Goal: Information Seeking & Learning: Learn about a topic

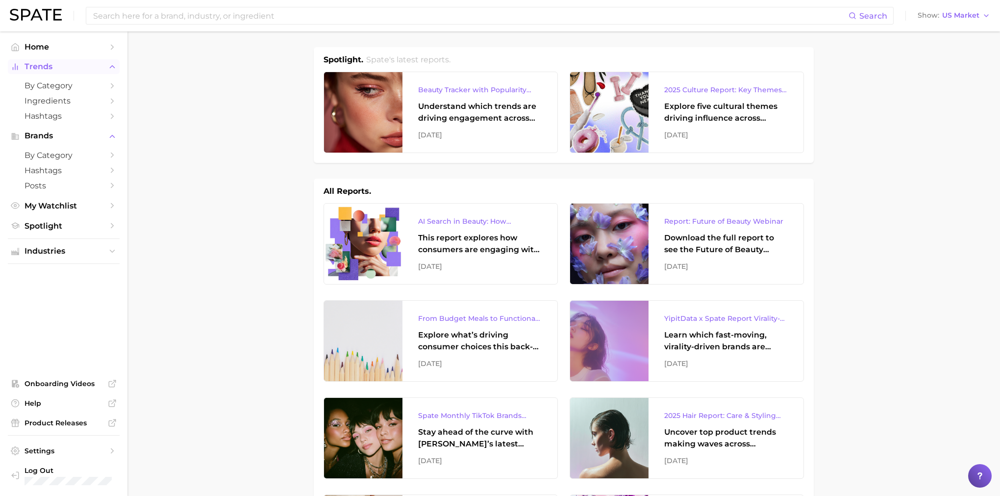
drag, startPoint x: 164, startPoint y: 85, endPoint x: 99, endPoint y: 60, distance: 69.6
click at [58, 48] on span "Home" at bounding box center [64, 46] width 78 height 9
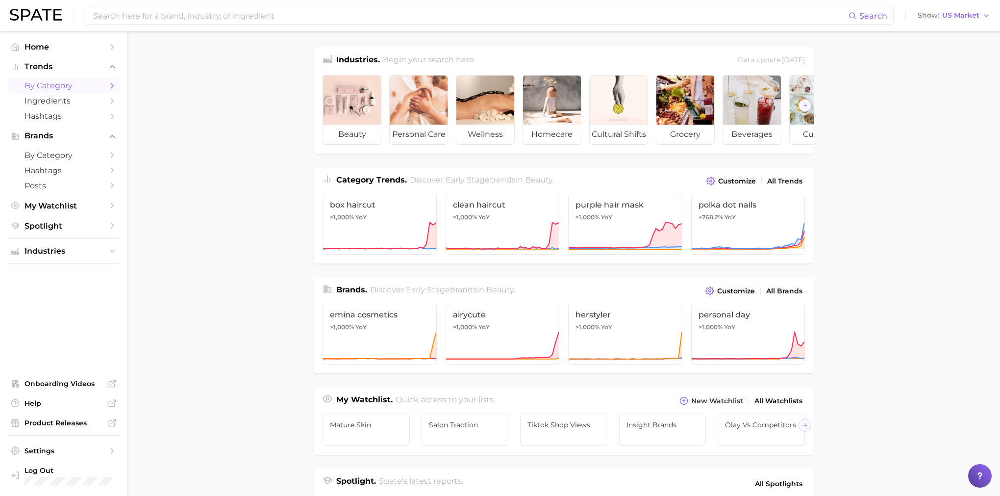
click at [65, 85] on span "by Category" at bounding box center [64, 85] width 78 height 9
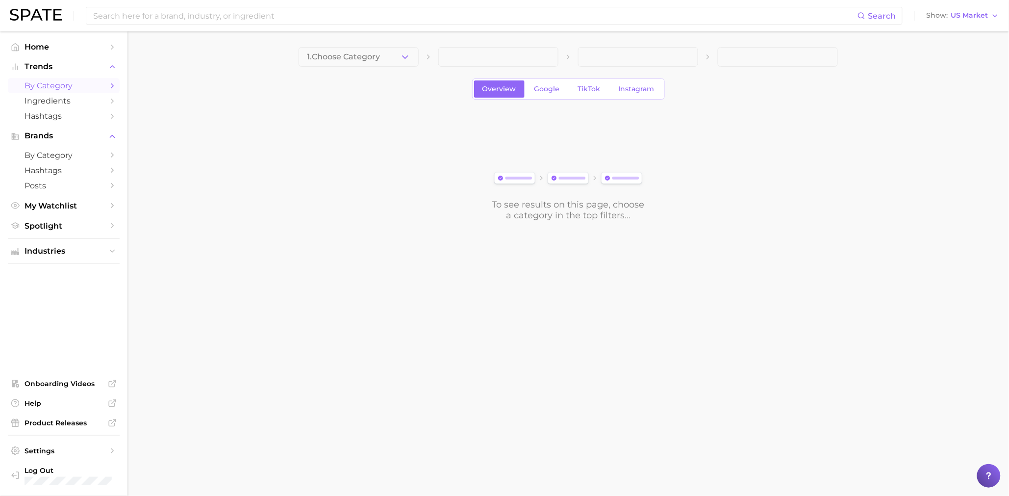
click at [367, 45] on main "1. Choose Category Overview Google TikTok Instagram To see results on this page…" at bounding box center [567, 150] width 881 height 238
click at [367, 51] on button "1. Choose Category" at bounding box center [359, 57] width 120 height 20
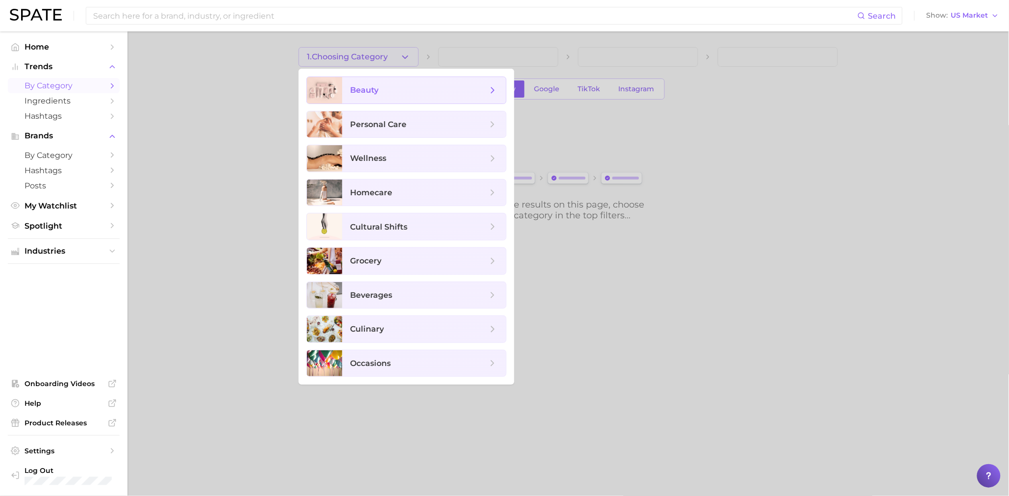
click at [351, 100] on span "beauty" at bounding box center [424, 90] width 164 height 26
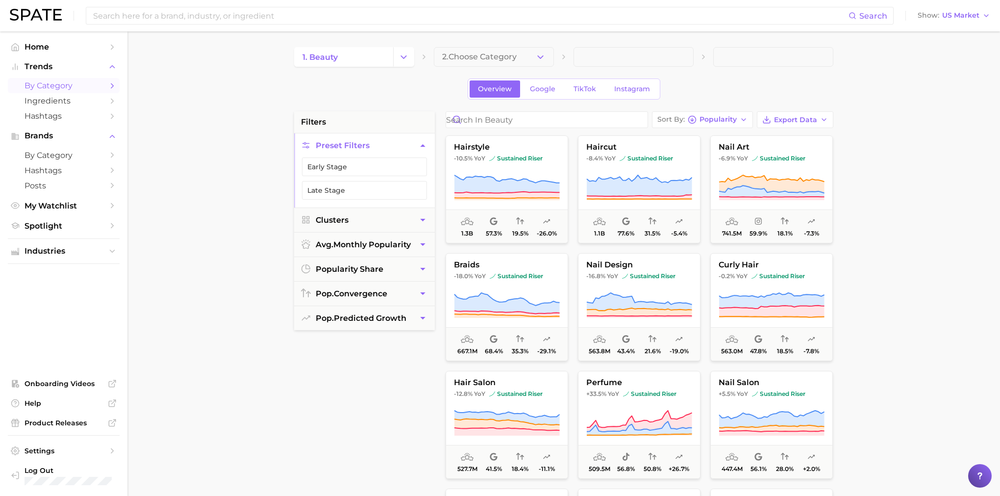
click at [977, 478] on icon at bounding box center [980, 476] width 10 height 10
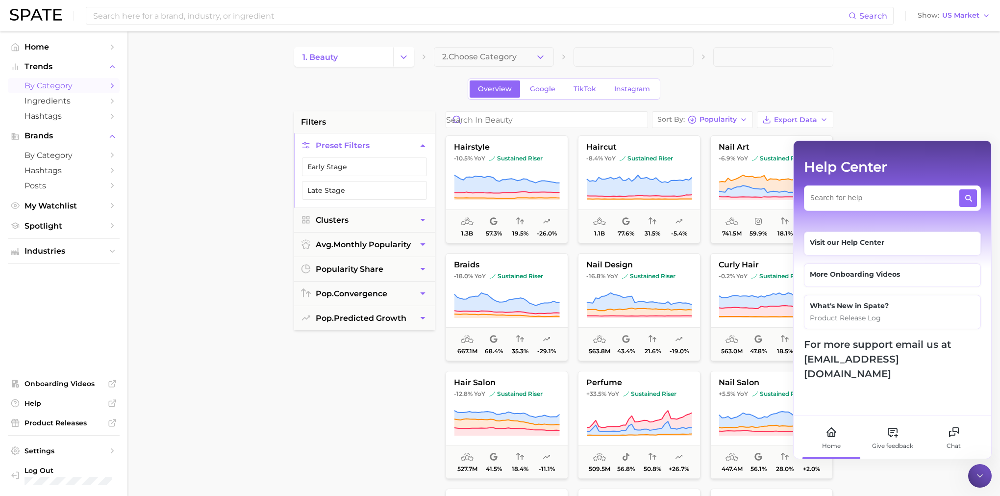
click at [854, 203] on div at bounding box center [892, 197] width 177 height 25
click at [830, 192] on textarea at bounding box center [884, 195] width 148 height 12
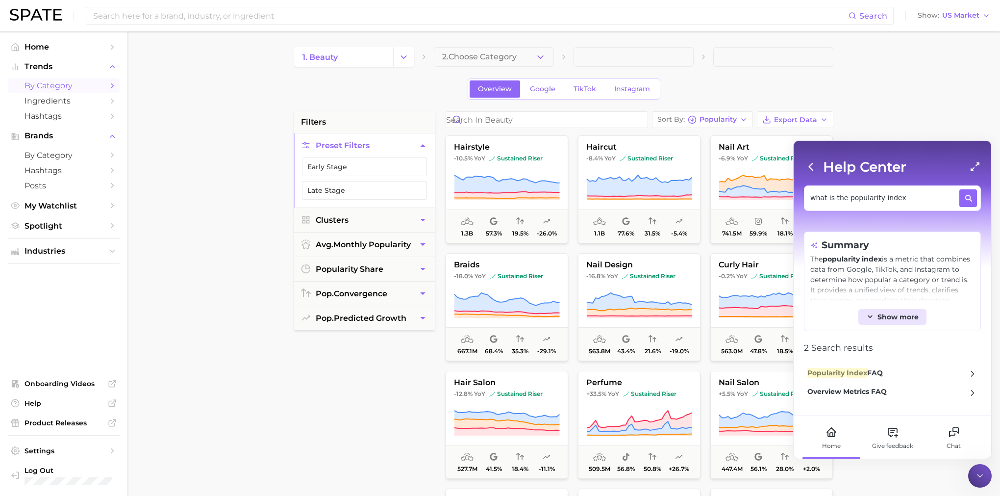
click at [898, 315] on span "Show more" at bounding box center [897, 317] width 41 height 8
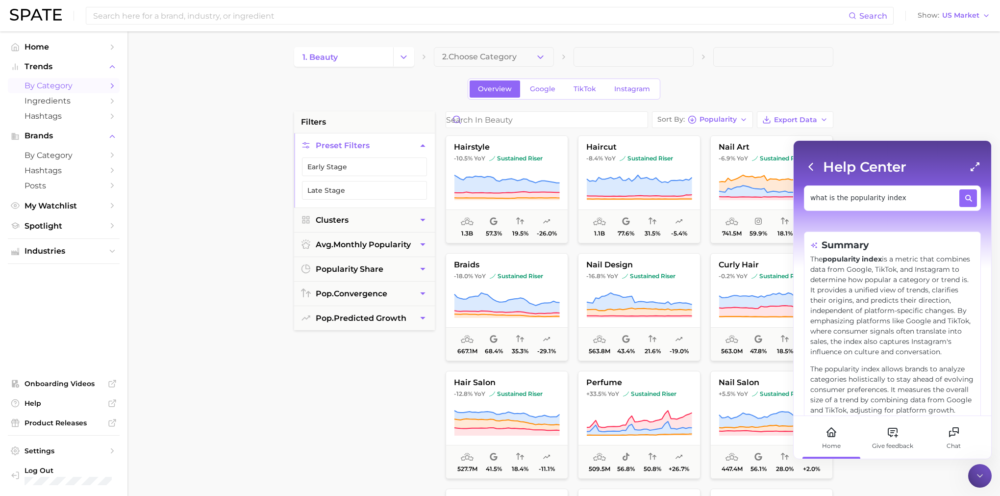
drag, startPoint x: 811, startPoint y: 260, endPoint x: 870, endPoint y: 322, distance: 85.0
click at [870, 322] on p "The popularity index is a metric that combines data from Google, TikTok, and In…" at bounding box center [892, 305] width 164 height 103
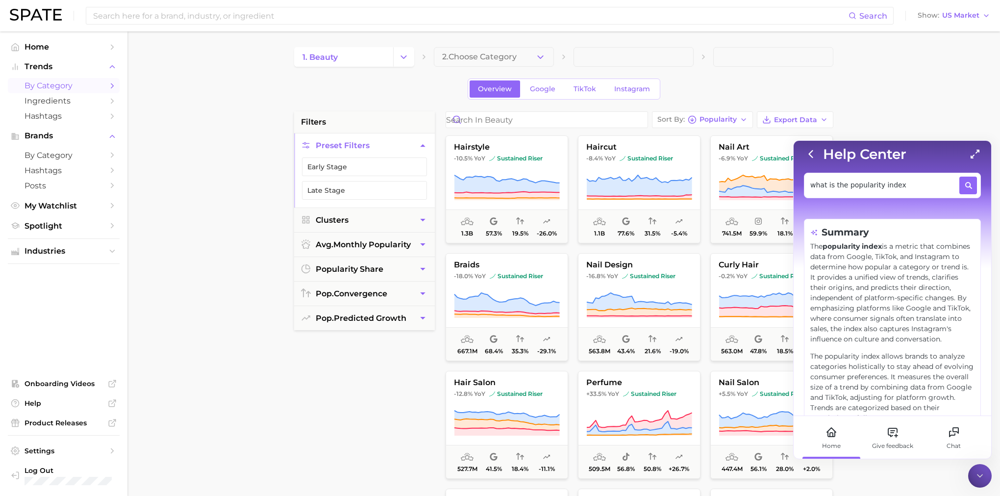
scroll to position [13, 0]
click at [875, 315] on p "The popularity index is a metric that combines data from Google, TikTok, and In…" at bounding box center [892, 292] width 164 height 103
drag, startPoint x: 812, startPoint y: 246, endPoint x: 879, endPoint y: 277, distance: 74.1
click at [879, 277] on p "The popularity index is a metric that combines data from Google, TikTok, and In…" at bounding box center [892, 292] width 164 height 103
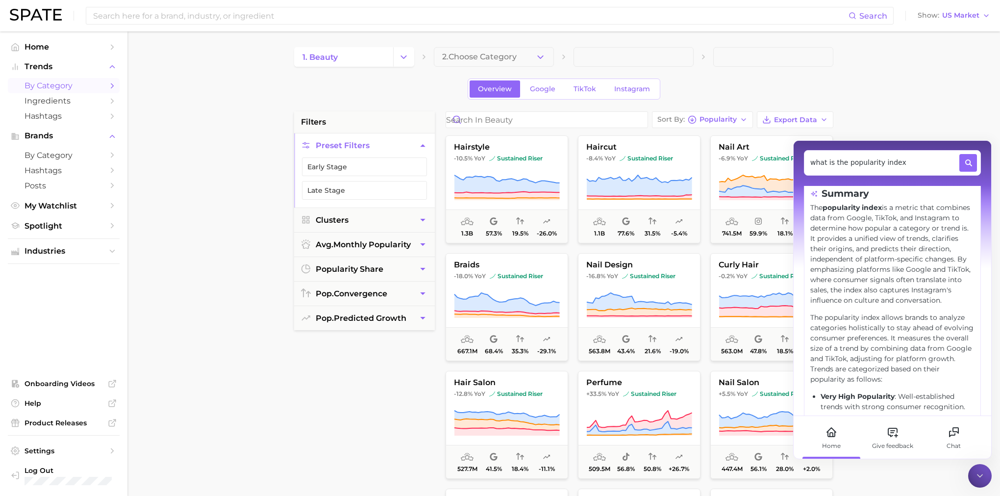
scroll to position [52, 0]
drag, startPoint x: 811, startPoint y: 327, endPoint x: 889, endPoint y: 352, distance: 82.2
click at [889, 352] on p "The popularity index allows brands to analyze categories holistically to stay a…" at bounding box center [892, 348] width 164 height 72
drag, startPoint x: 828, startPoint y: 160, endPoint x: 773, endPoint y: 154, distance: 56.2
click at [773, 154] on body "Search Show US Market Home Trends by Category Ingredients Hashtags Brands by Ca…" at bounding box center [500, 248] width 1000 height 496
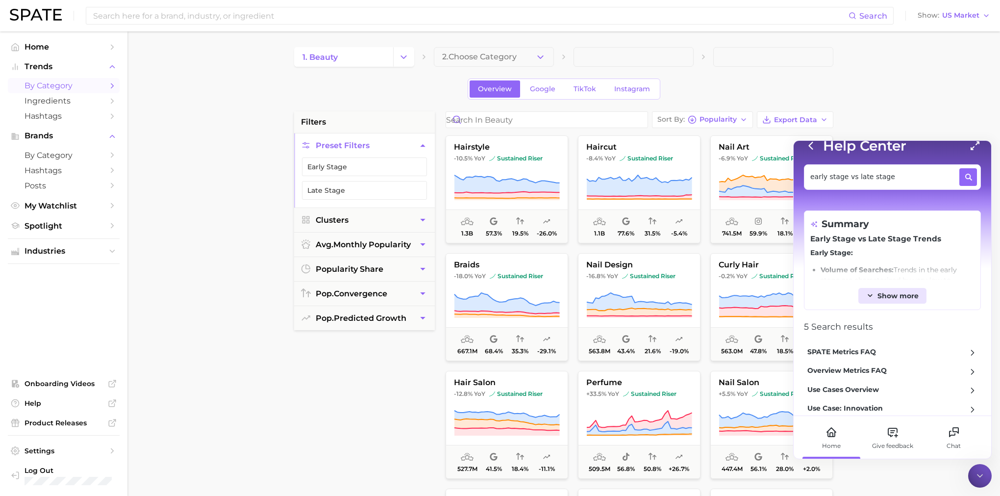
scroll to position [22, 0]
type textarea "early stage vs late stage"
click at [882, 291] on span "Show more" at bounding box center [897, 295] width 41 height 8
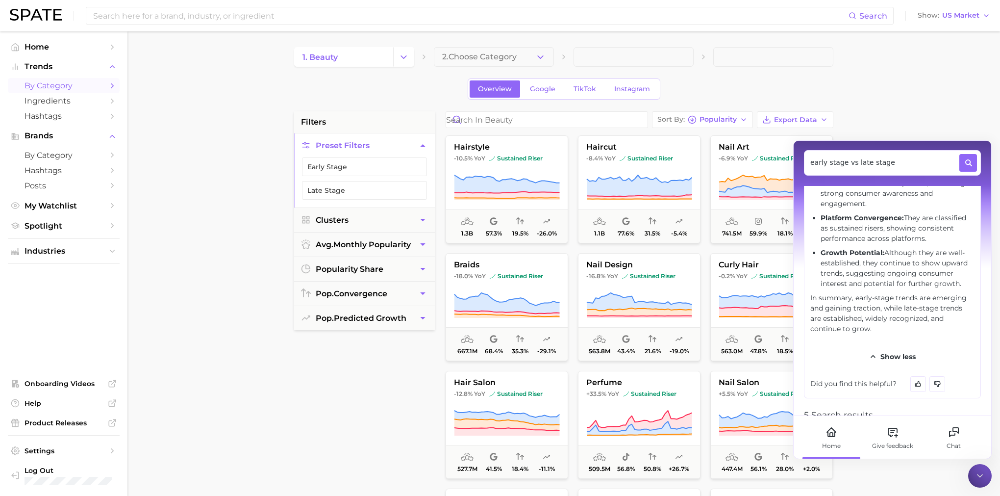
scroll to position [403, 0]
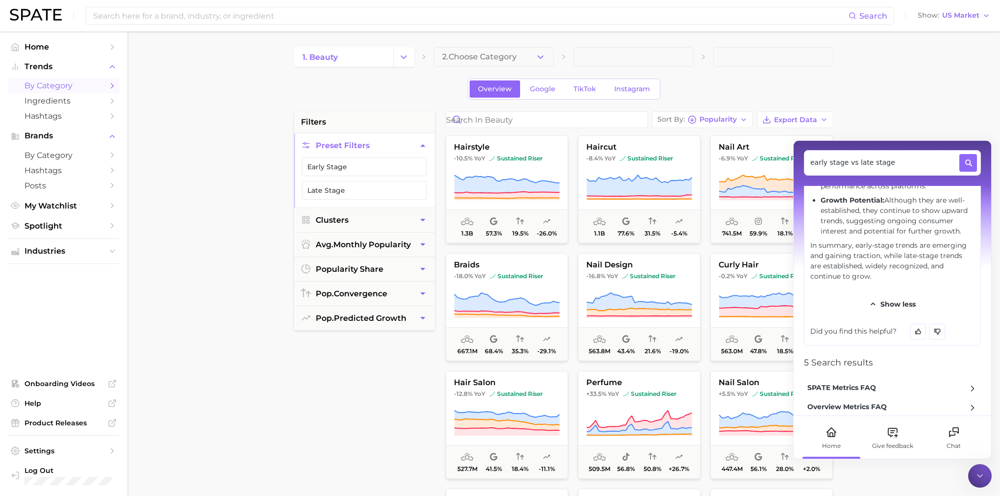
drag, startPoint x: 855, startPoint y: 245, endPoint x: 889, endPoint y: 274, distance: 44.6
click at [889, 274] on p "In summary, early-stage trends are emerging and gaining traction, while late-st…" at bounding box center [892, 260] width 164 height 41
click at [62, 225] on span "Spotlight" at bounding box center [64, 225] width 78 height 9
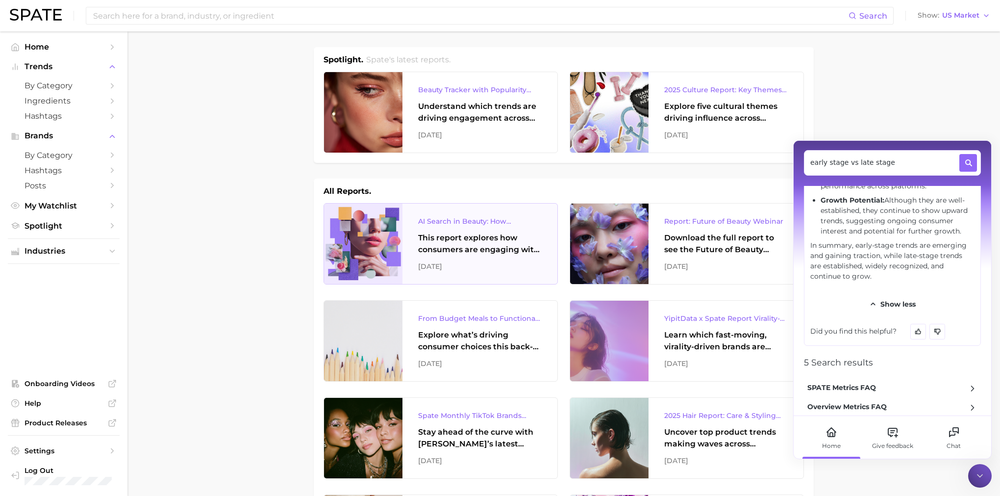
click at [440, 226] on div "AI Search in Beauty: How Consumers Are Using ChatGPT vs. Google Search" at bounding box center [480, 221] width 124 height 12
click at [203, 20] on input at bounding box center [470, 15] width 756 height 17
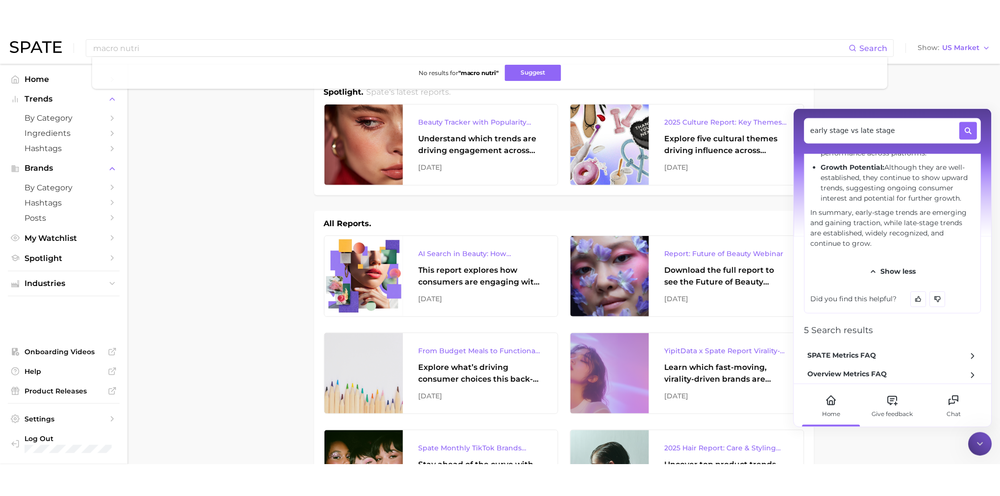
scroll to position [403, 0]
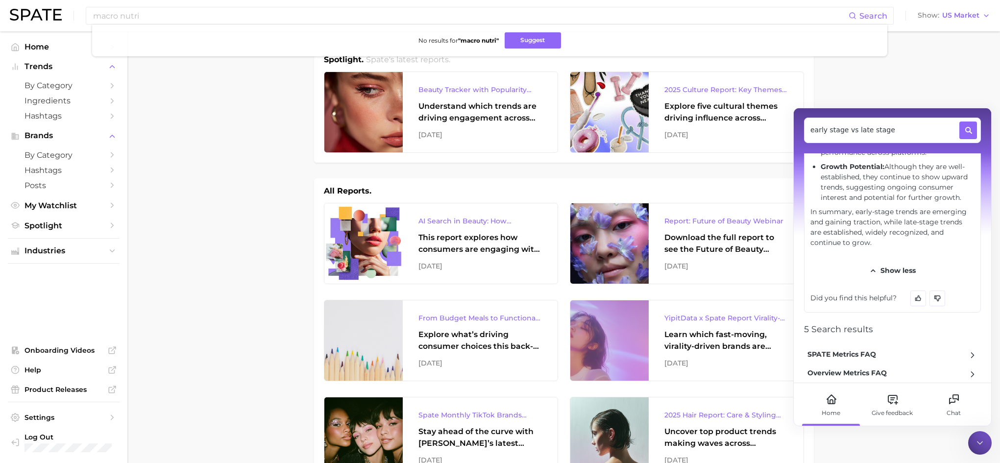
click at [984, 443] on icon at bounding box center [980, 443] width 10 height 10
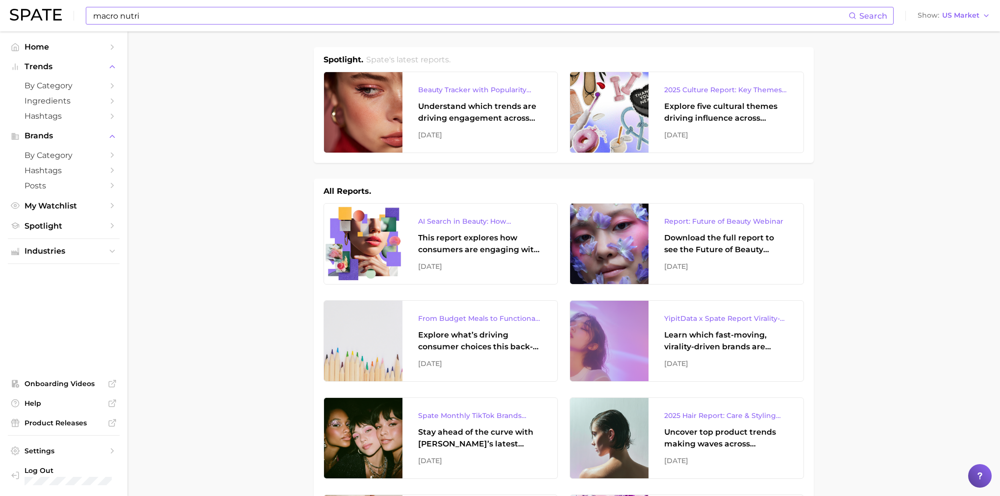
click at [306, 15] on input "macro nutri" at bounding box center [470, 15] width 756 height 17
drag, startPoint x: 301, startPoint y: 22, endPoint x: 152, endPoint y: 16, distance: 148.6
click at [152, 16] on input "macro nutri" at bounding box center [470, 15] width 756 height 17
drag, startPoint x: 188, startPoint y: 29, endPoint x: 126, endPoint y: 22, distance: 62.2
click at [126, 22] on div "macro nutri Search No results for " macro nutri " Suggest" at bounding box center [490, 16] width 808 height 18
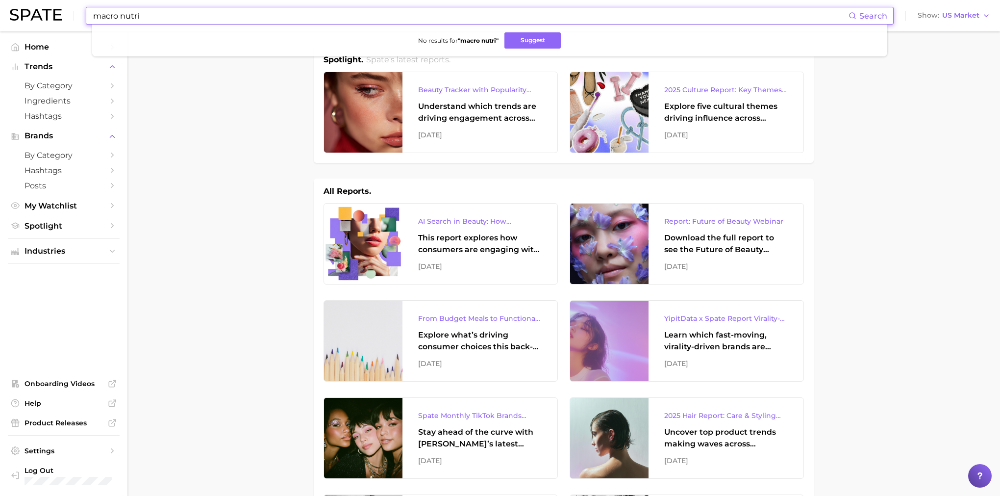
drag, startPoint x: 142, startPoint y: 20, endPoint x: 55, endPoint y: 7, distance: 87.6
click at [55, 7] on div "macro nutri Search No results for " macro nutri " Suggest Show US Market" at bounding box center [500, 15] width 980 height 31
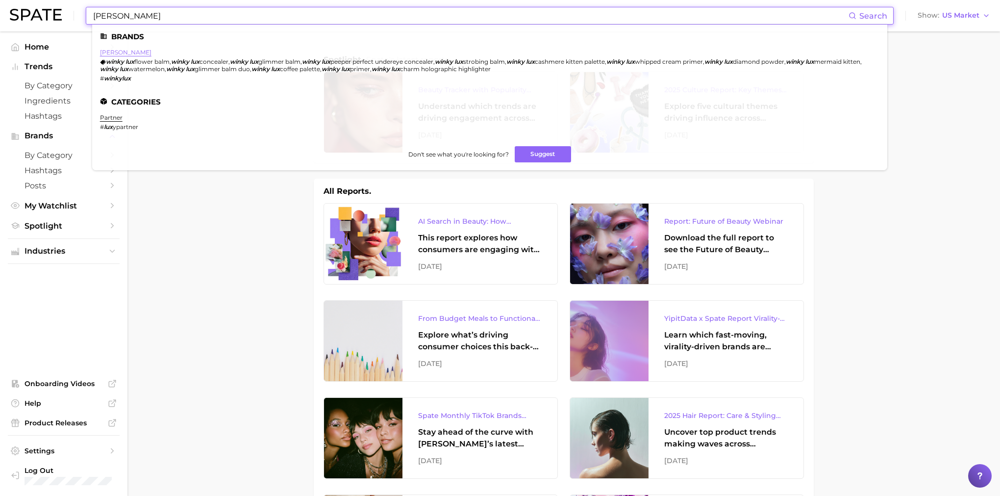
type input "[PERSON_NAME]"
click at [118, 51] on link "[PERSON_NAME]" at bounding box center [125, 52] width 51 height 7
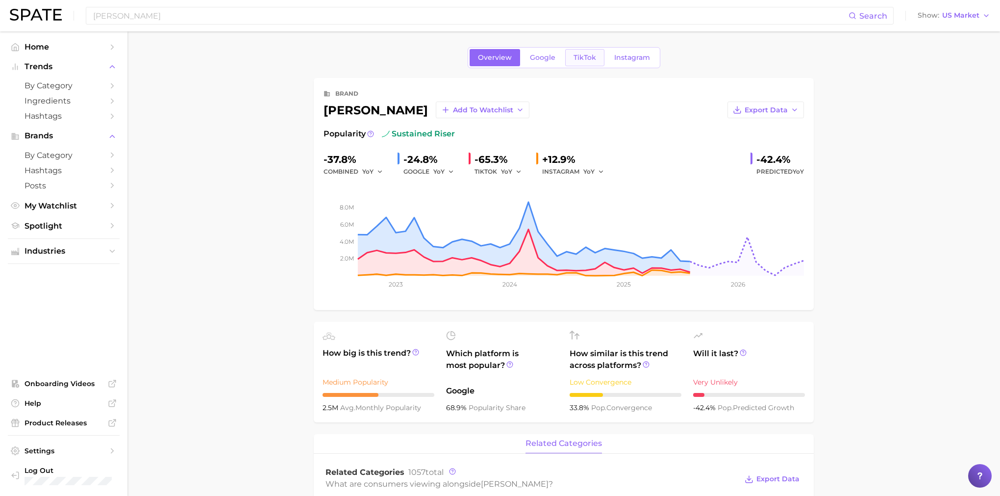
click at [593, 58] on span "TikTok" at bounding box center [585, 57] width 23 height 8
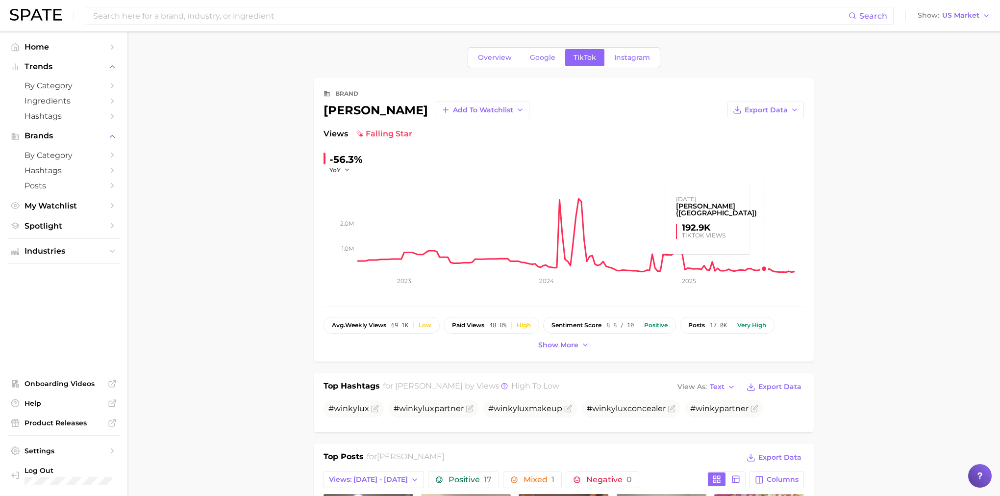
scroll to position [2, 0]
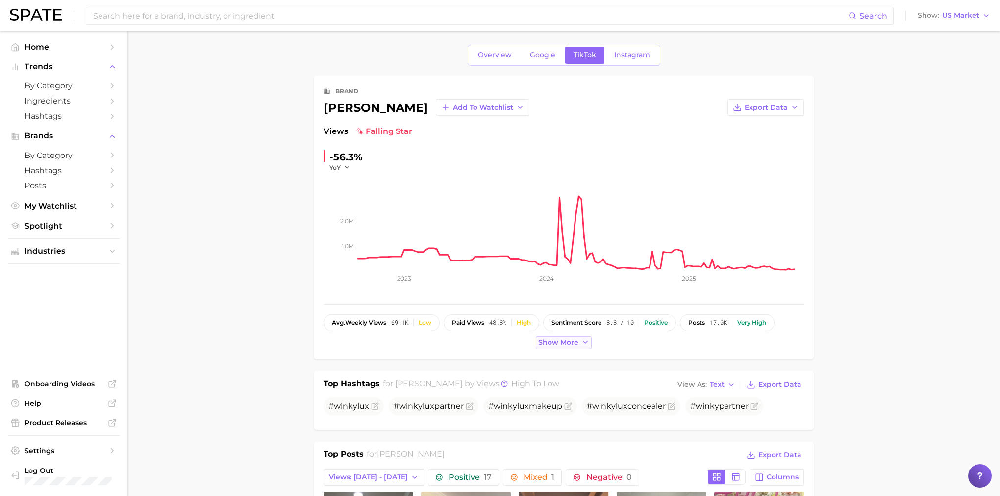
click at [576, 338] on span "Show more" at bounding box center [558, 342] width 40 height 8
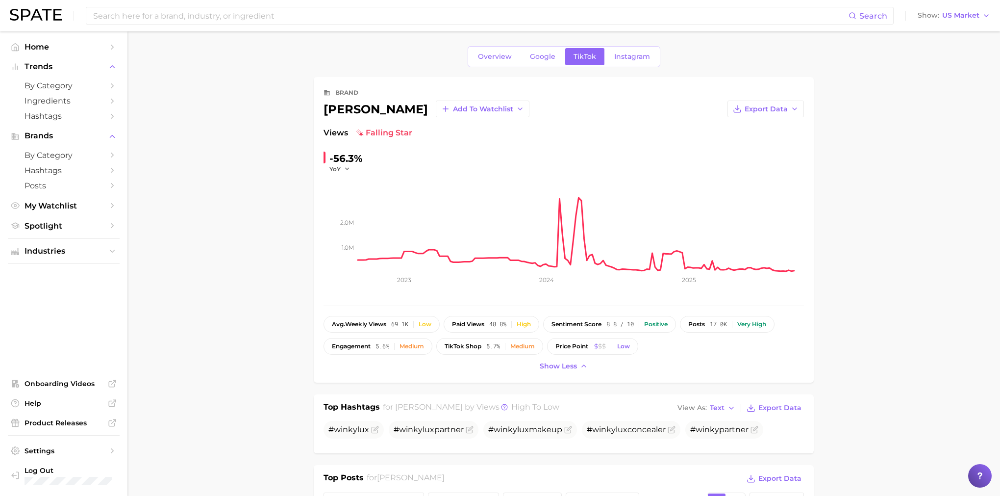
scroll to position [5, 0]
